Goal: Information Seeking & Learning: Find specific fact

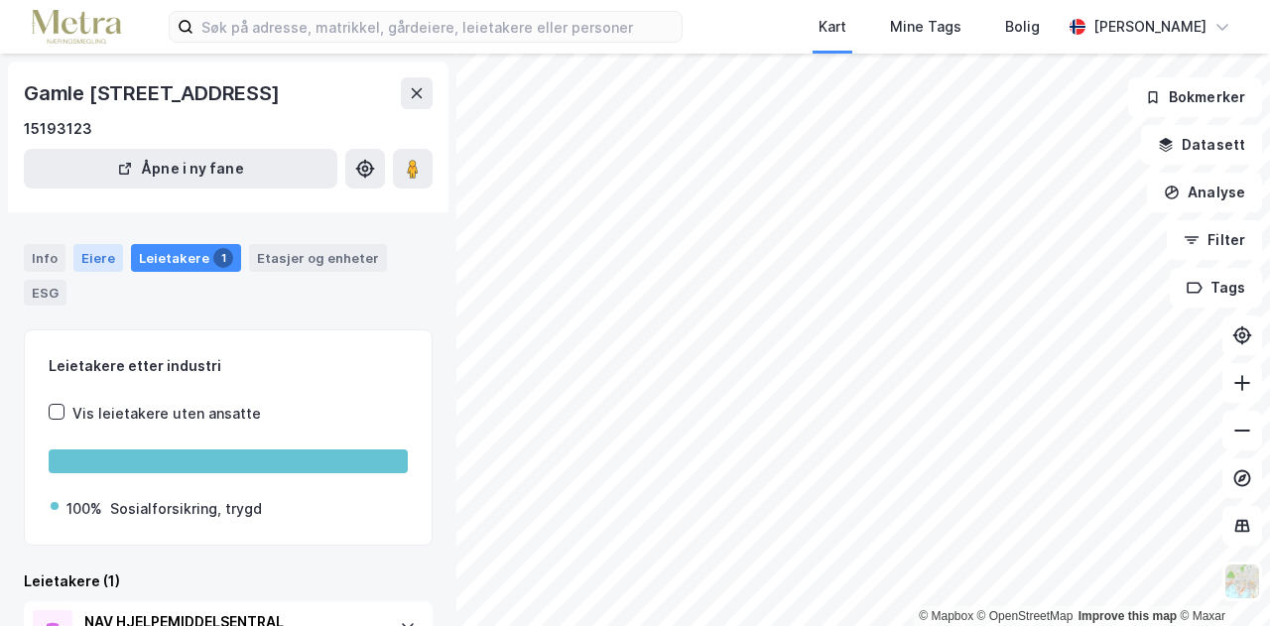
click at [100, 254] on div "Eiere" at bounding box center [98, 258] width 50 height 28
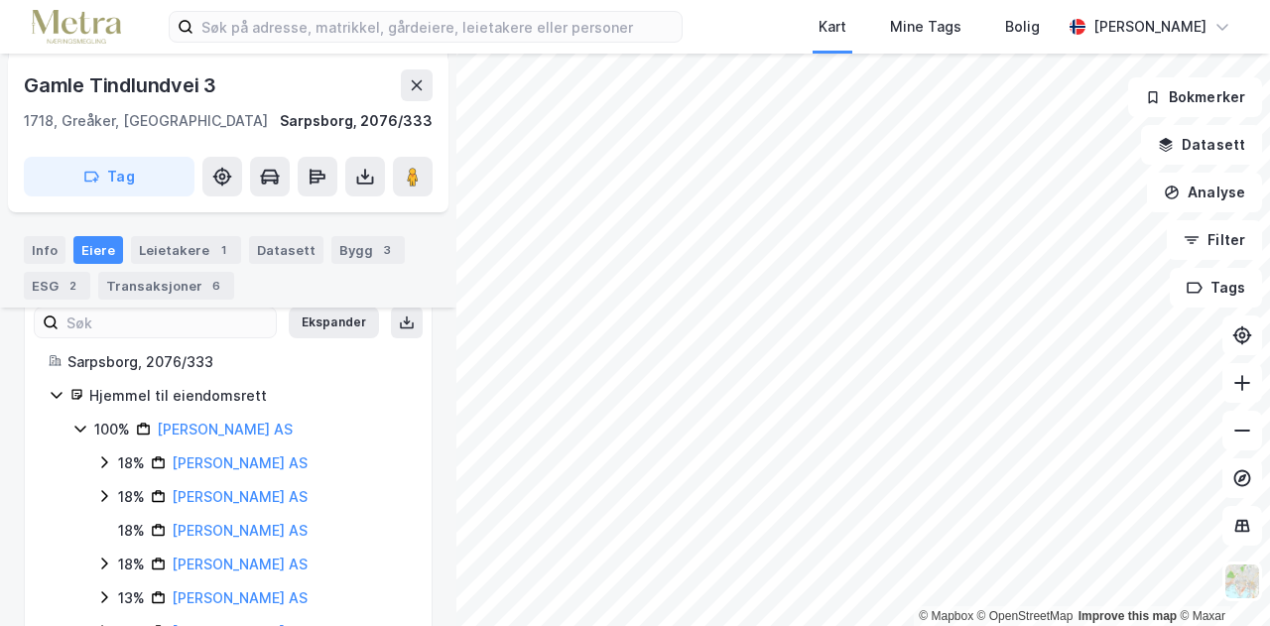
scroll to position [448, 0]
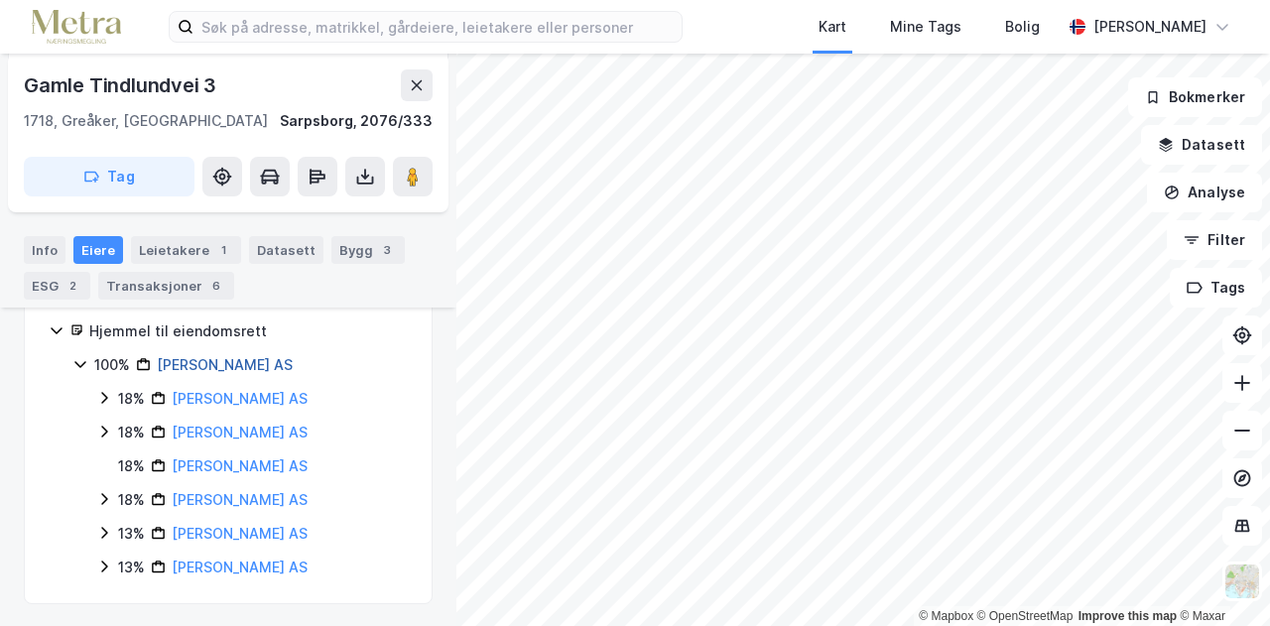
click at [206, 361] on link "[PERSON_NAME] AS" at bounding box center [225, 364] width 136 height 17
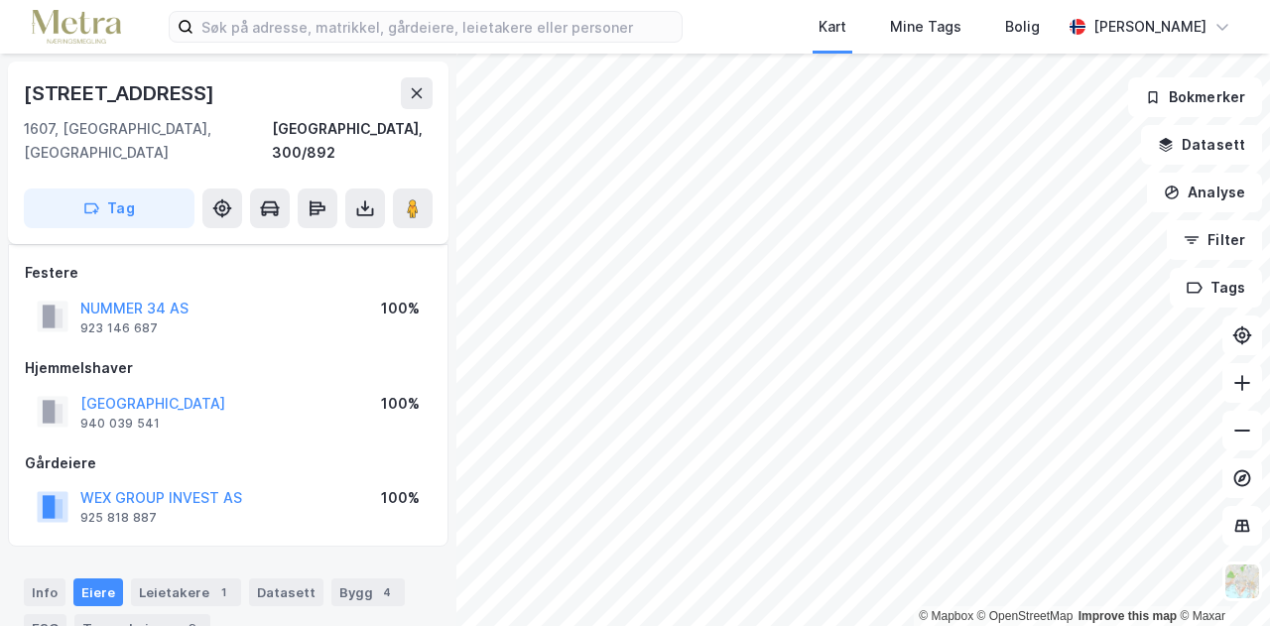
scroll to position [181, 0]
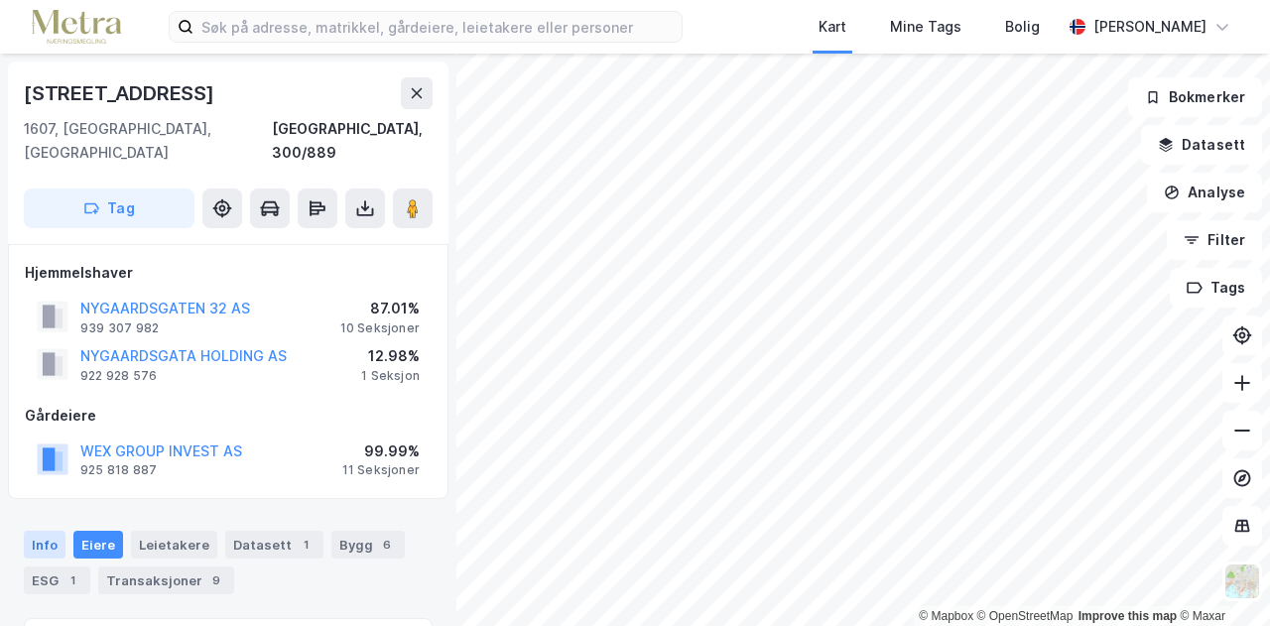
click at [40, 531] on div "Info" at bounding box center [45, 545] width 42 height 28
click at [44, 531] on div "Info" at bounding box center [45, 545] width 42 height 28
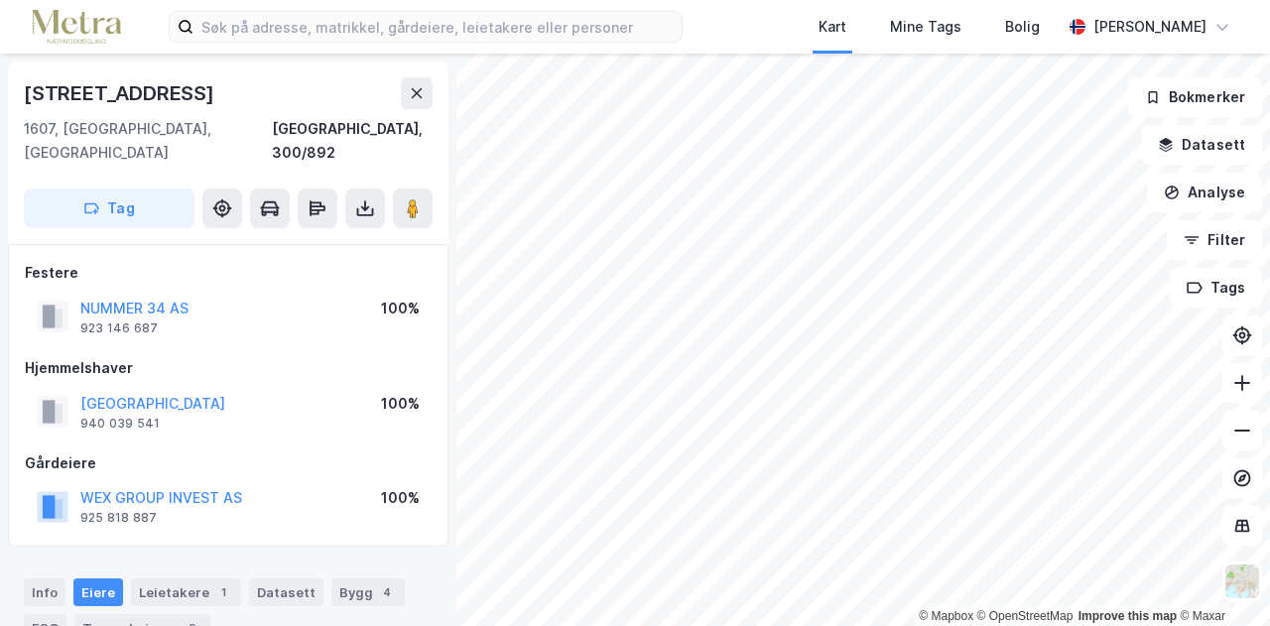
scroll to position [2, 0]
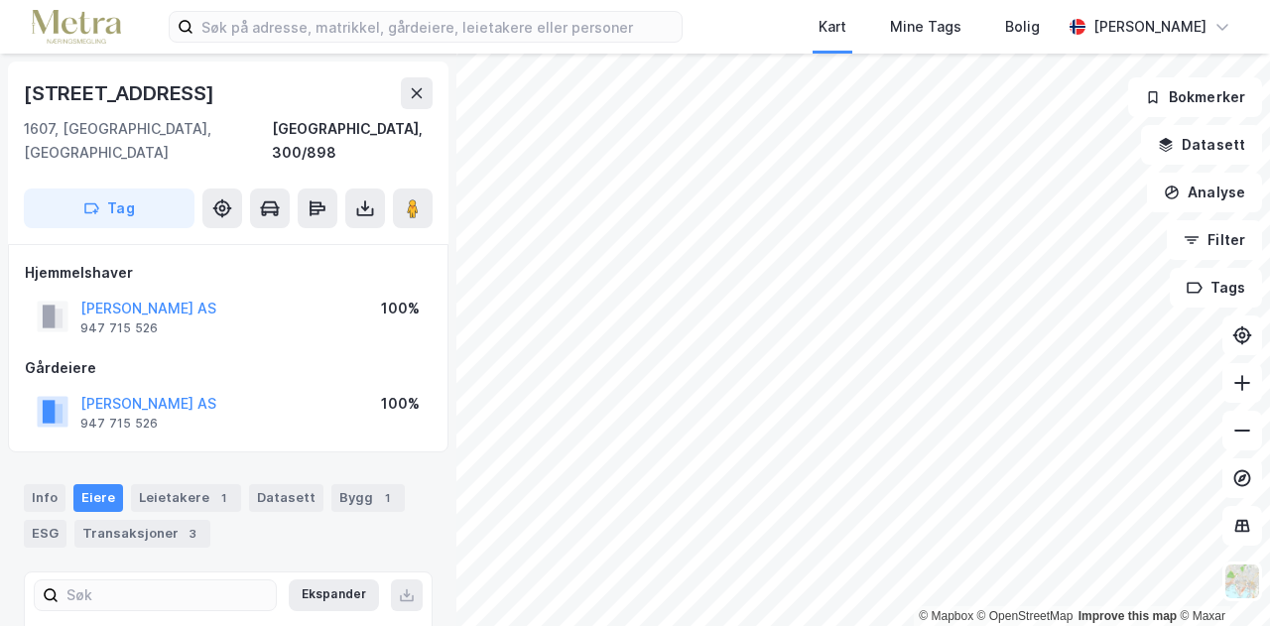
scroll to position [2, 0]
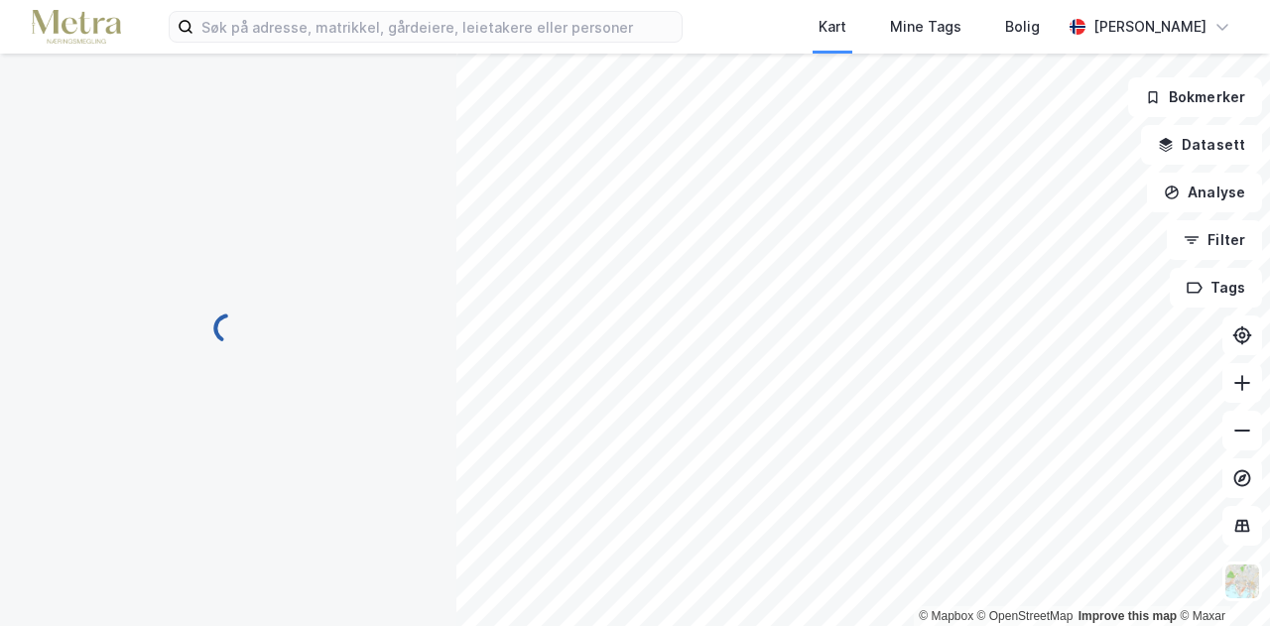
scroll to position [2, 0]
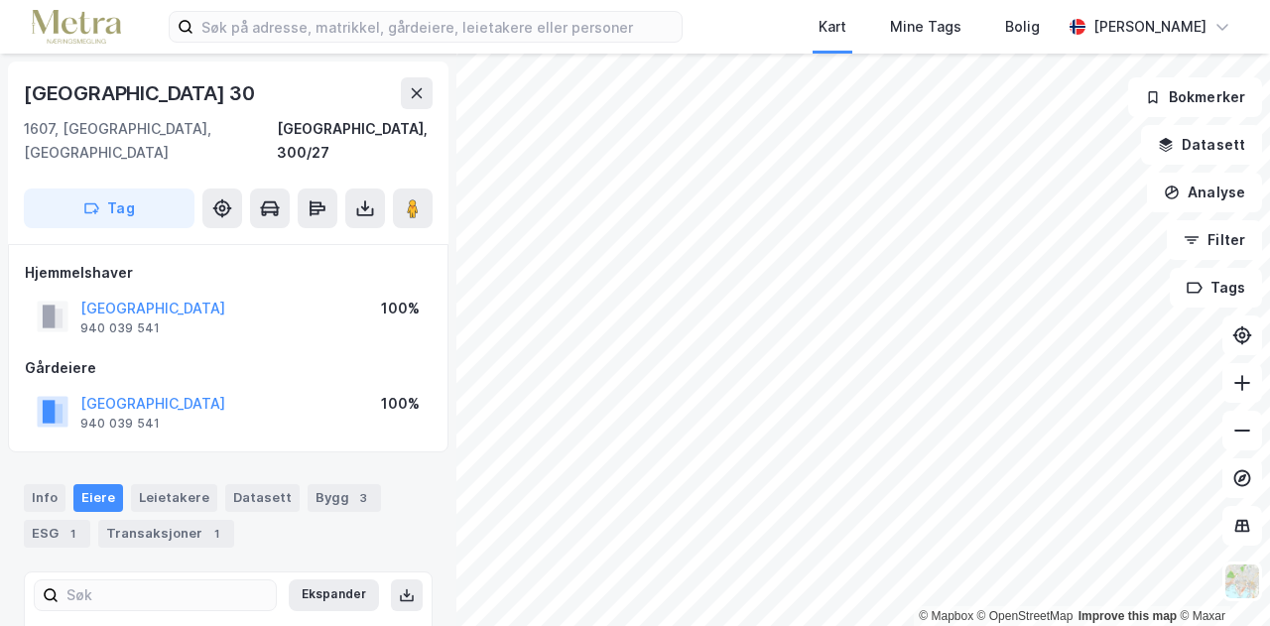
scroll to position [2, 0]
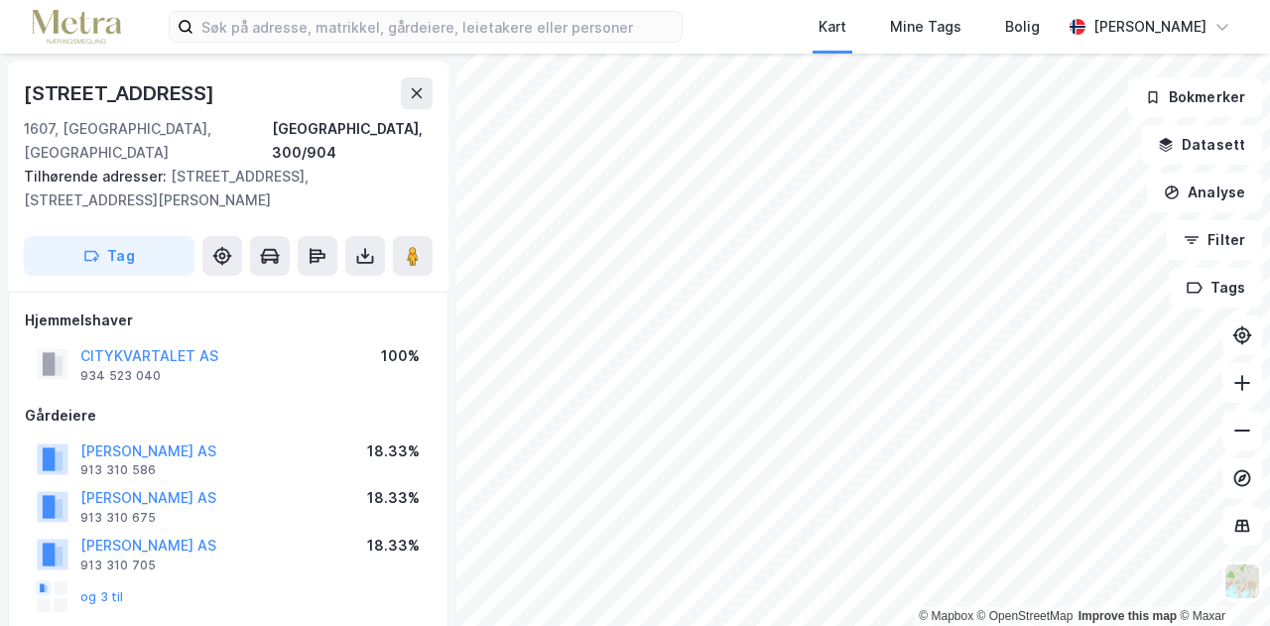
scroll to position [2, 0]
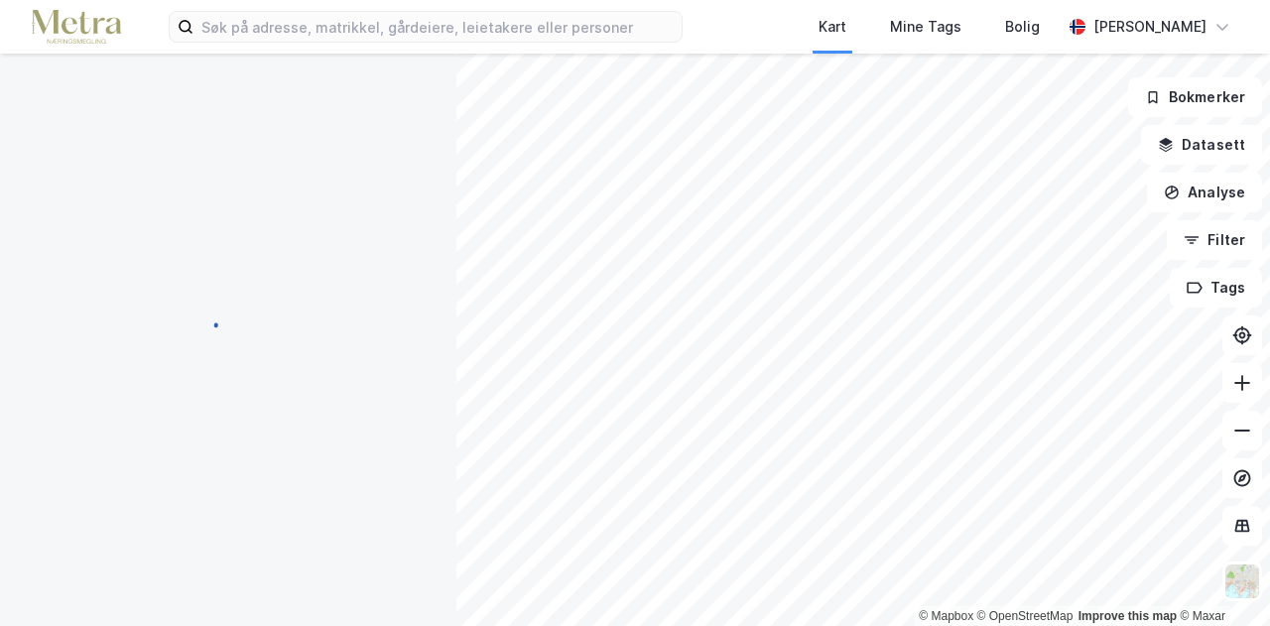
scroll to position [2, 0]
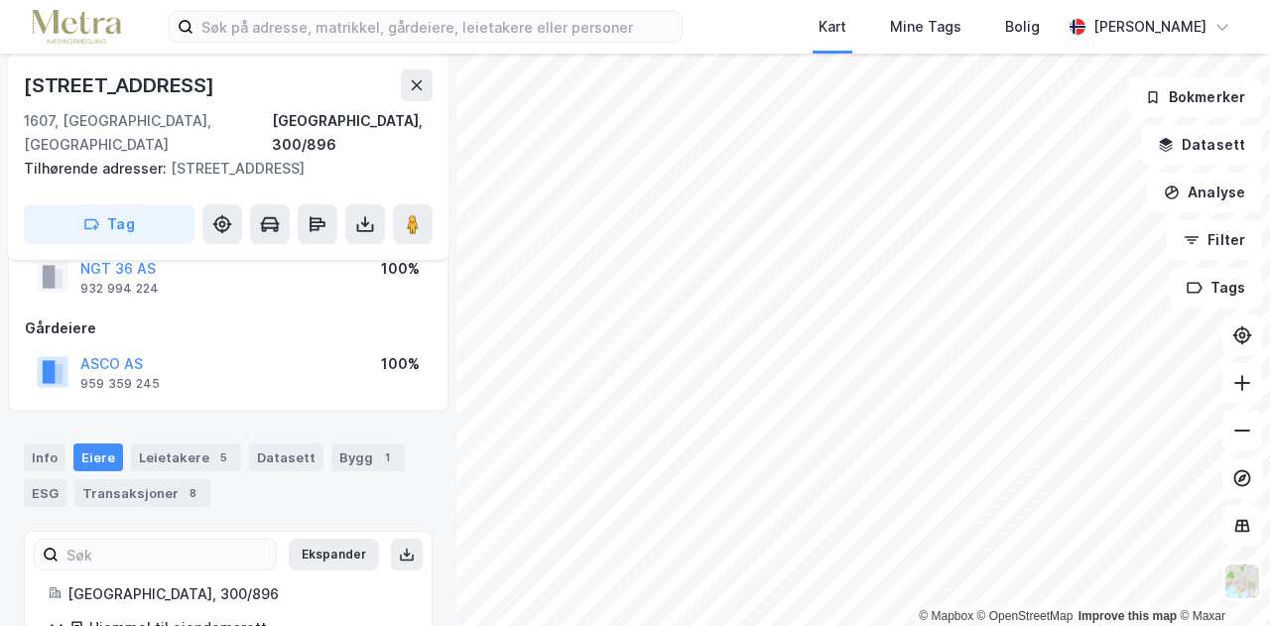
scroll to position [169, 0]
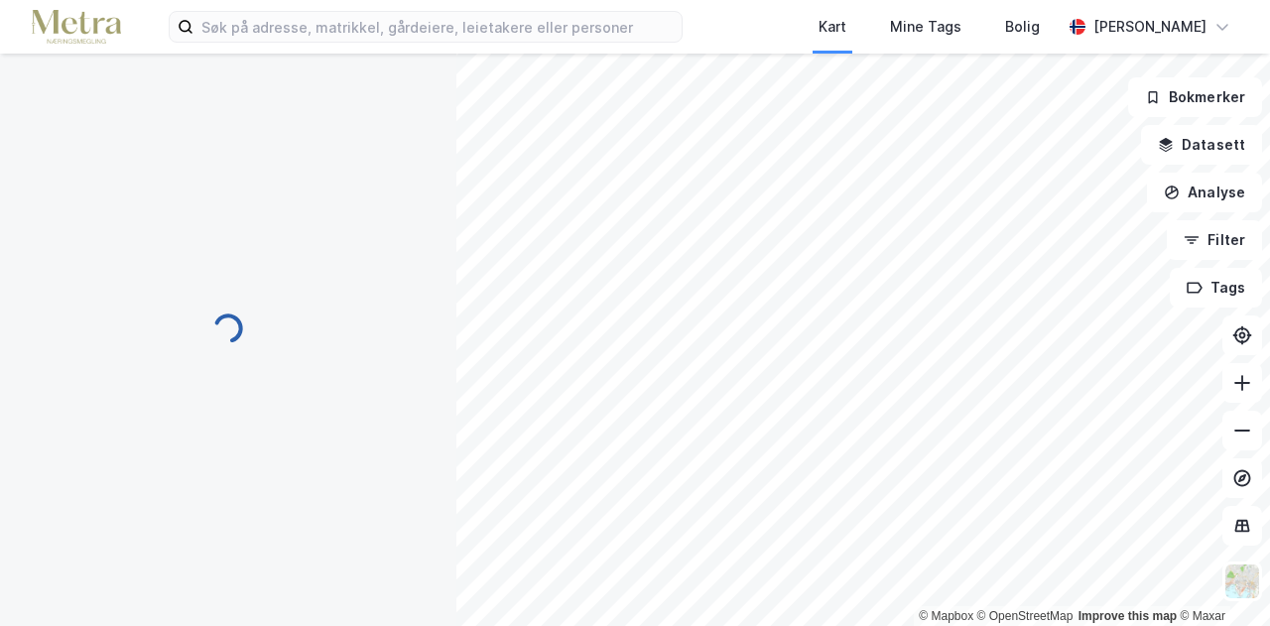
scroll to position [169, 0]
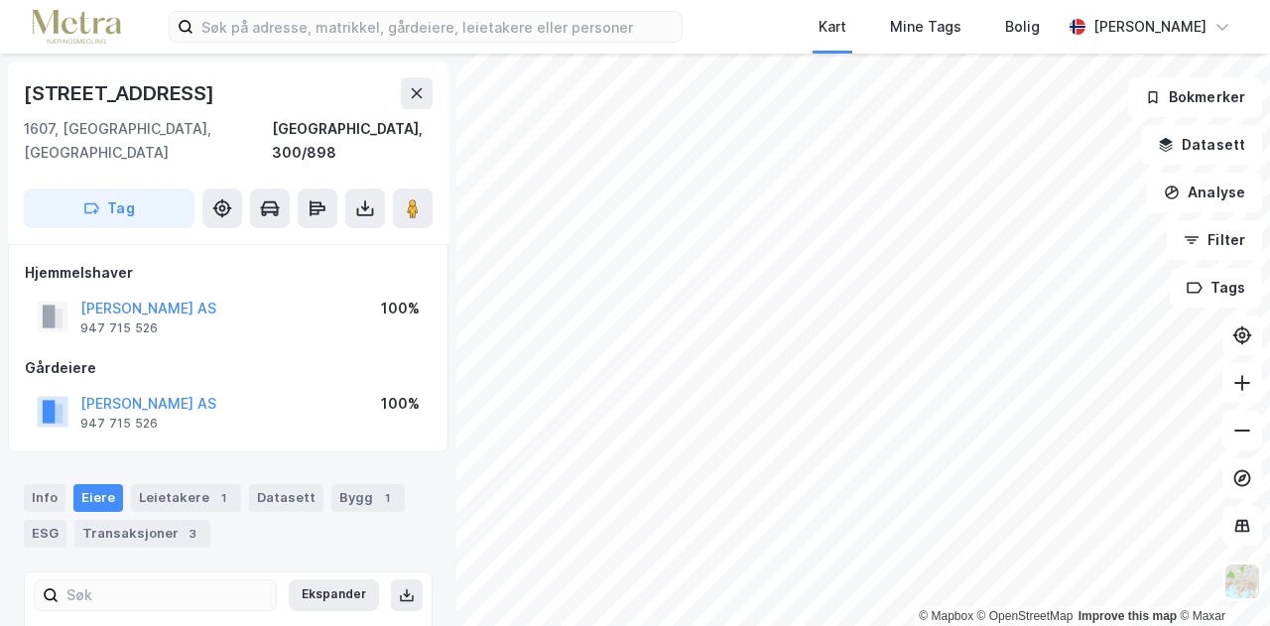
scroll to position [145, 0]
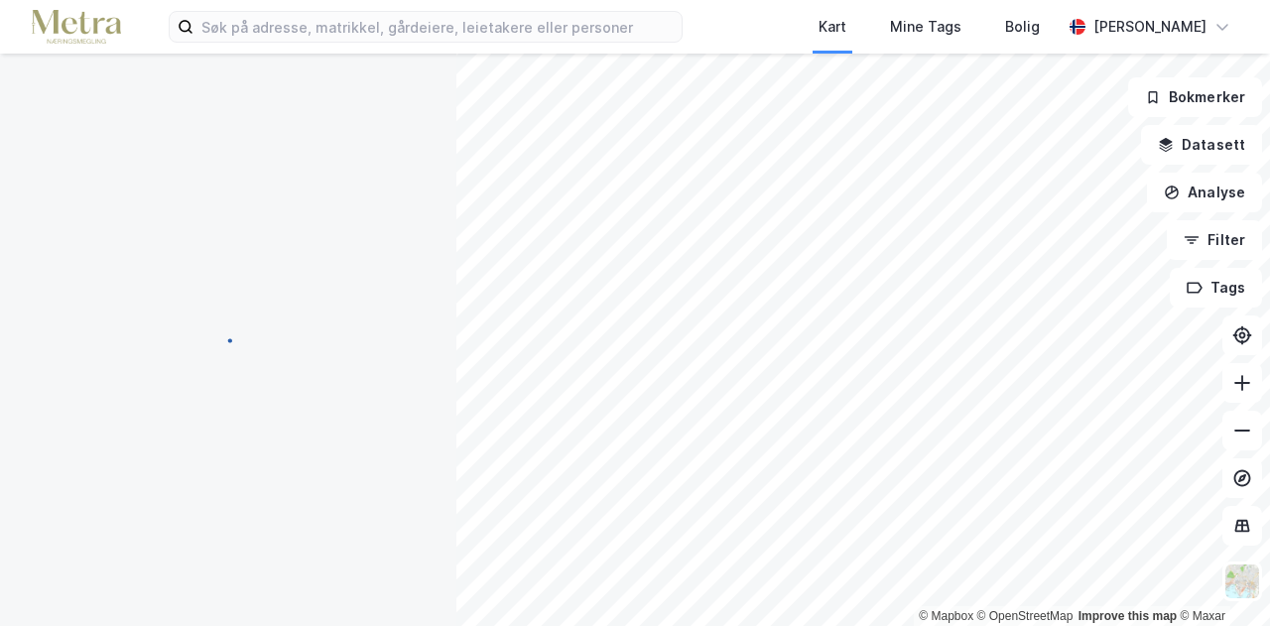
scroll to position [145, 0]
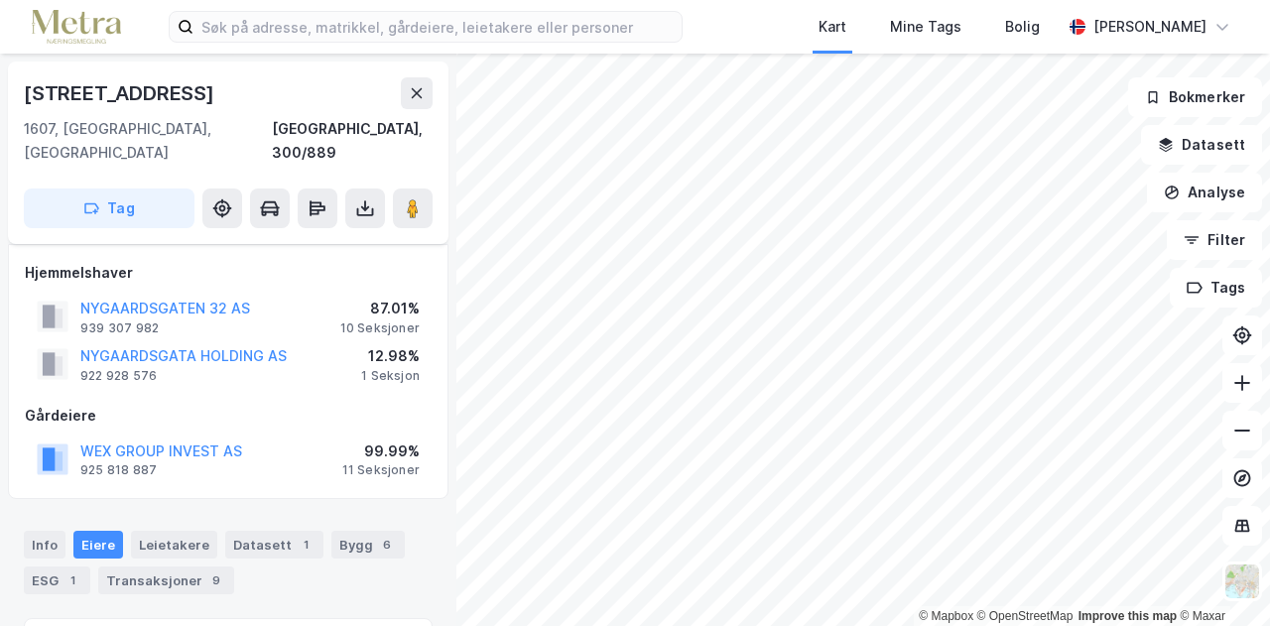
scroll to position [145, 0]
